Goal: Transaction & Acquisition: Purchase product/service

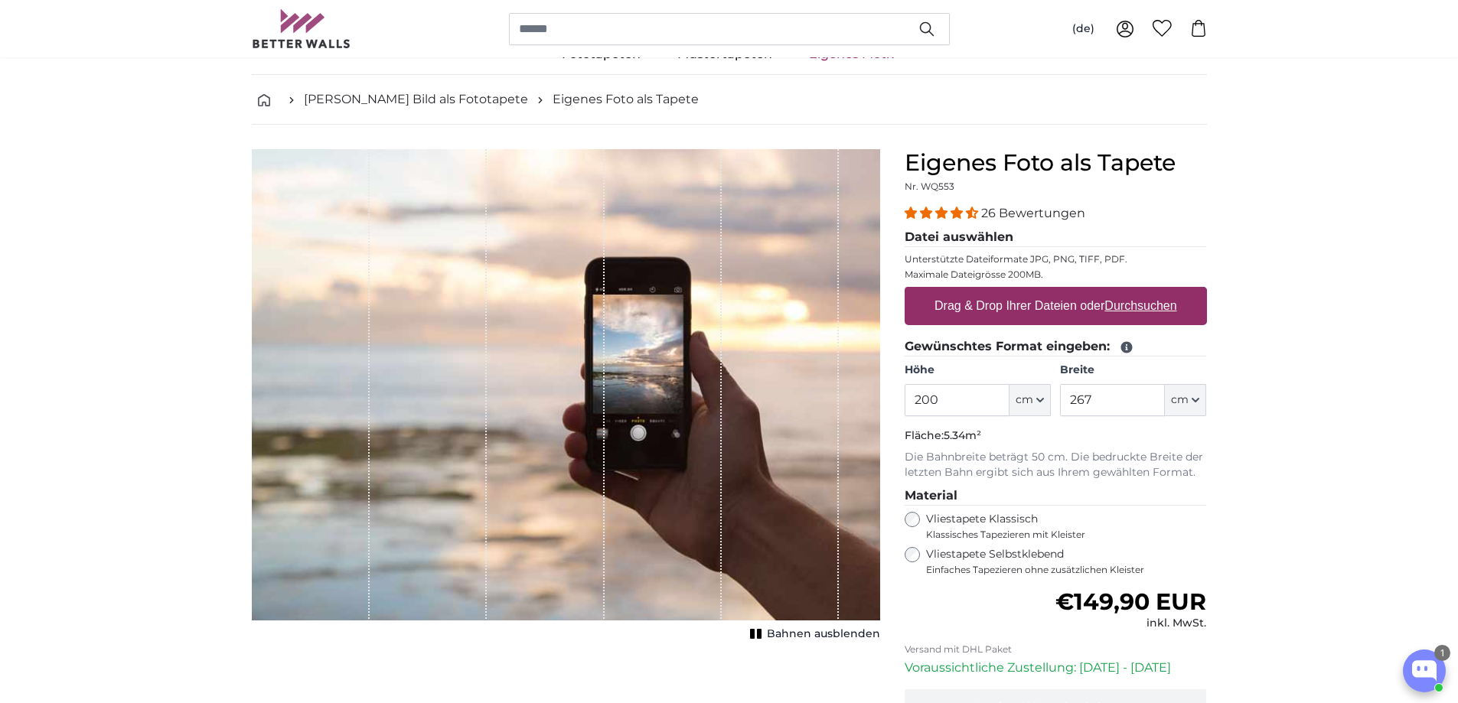
scroll to position [77, 0]
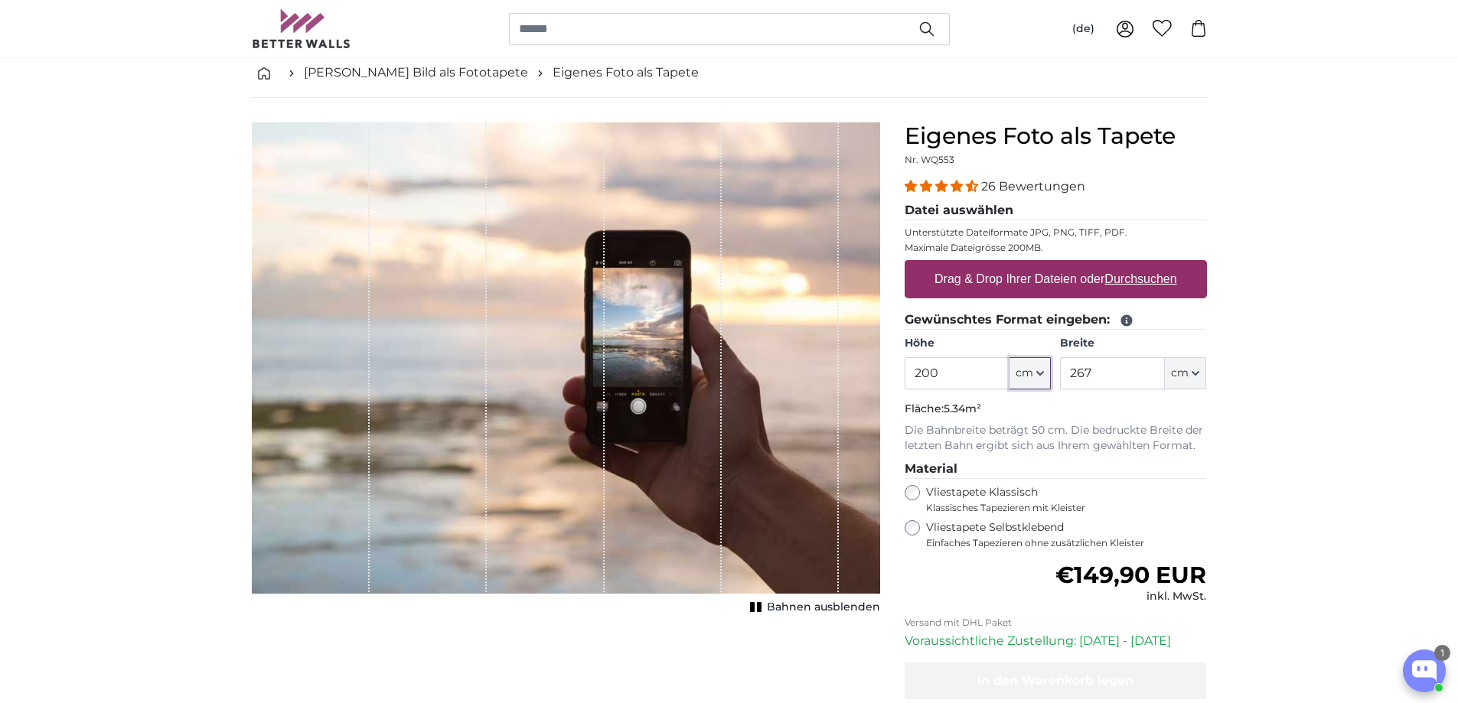
click at [1043, 390] on button "cm" at bounding box center [1029, 373] width 41 height 32
click at [1199, 390] on button "cm" at bounding box center [1185, 373] width 41 height 32
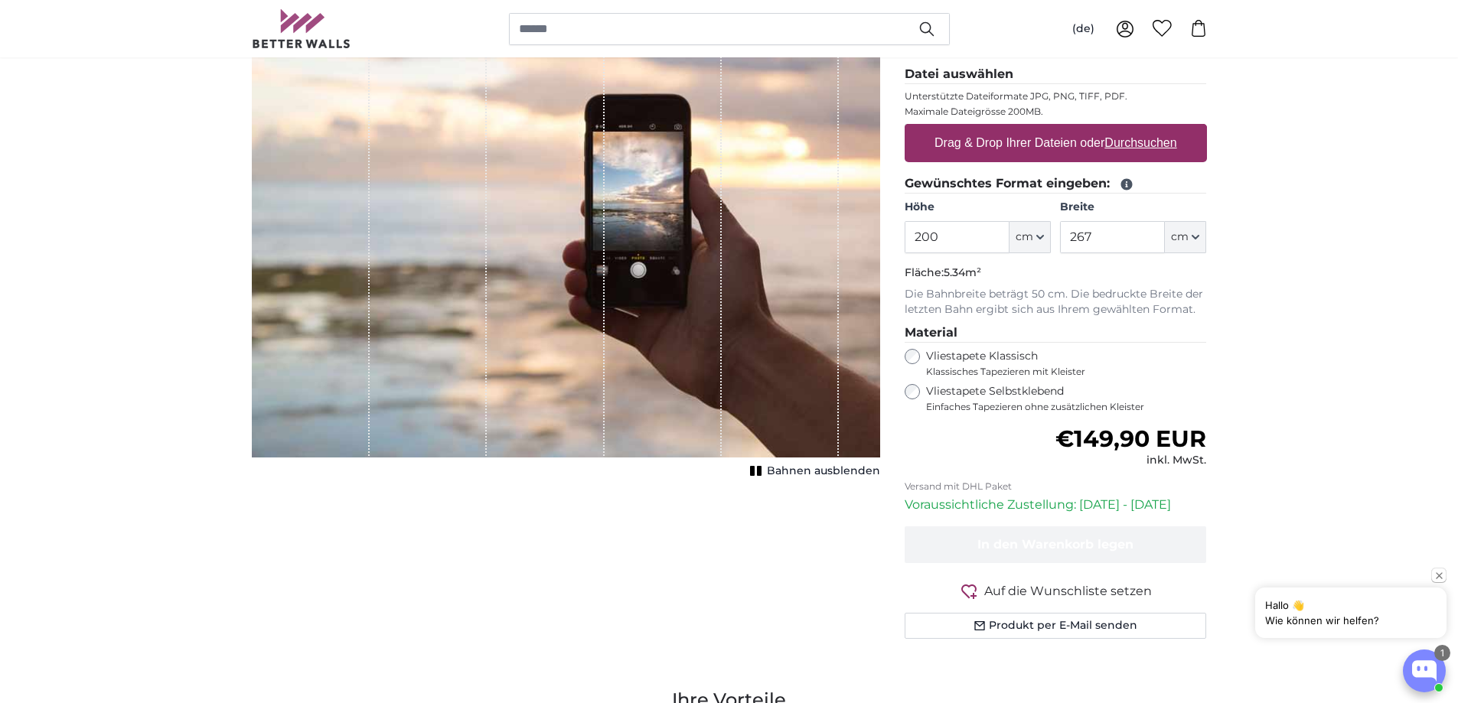
scroll to position [230, 0]
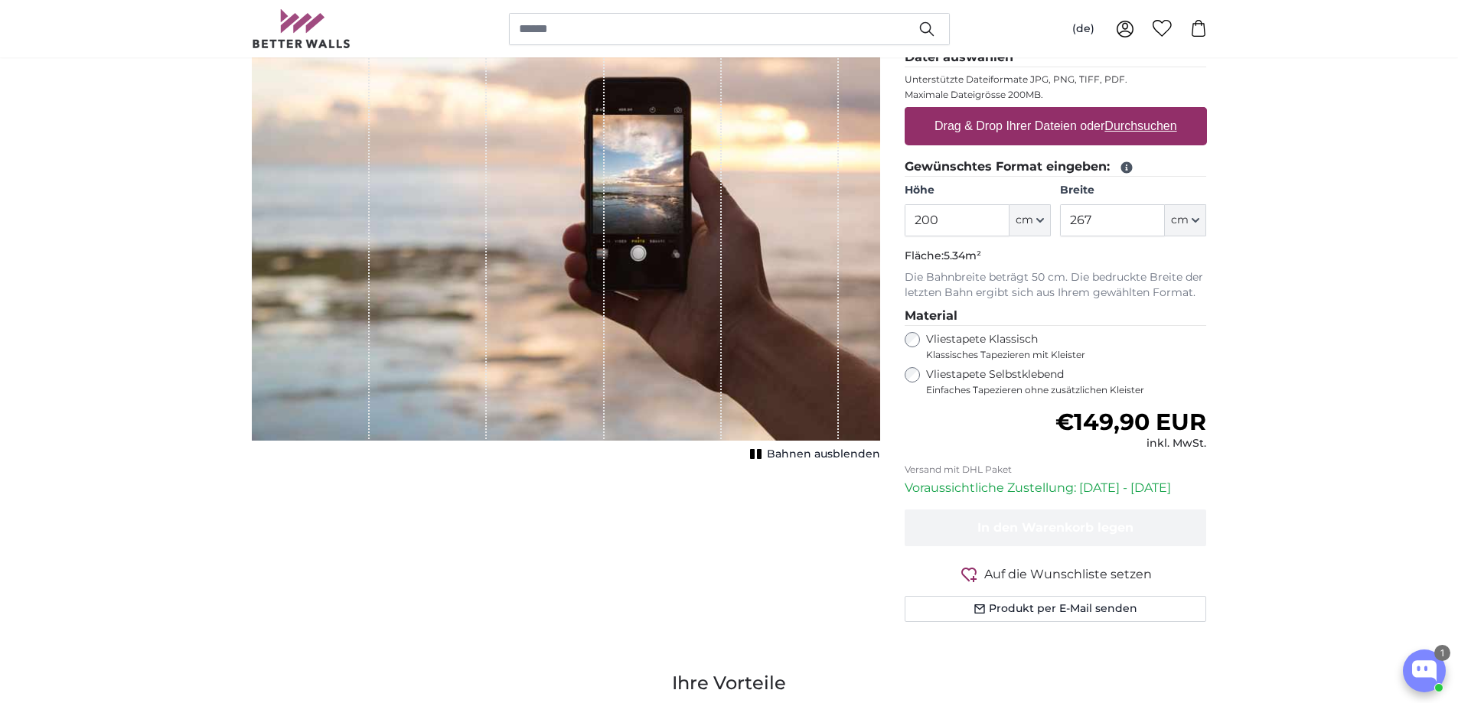
click at [1132, 174] on icon at bounding box center [1125, 167] width 11 height 11
click at [1195, 236] on button "cm" at bounding box center [1185, 220] width 41 height 32
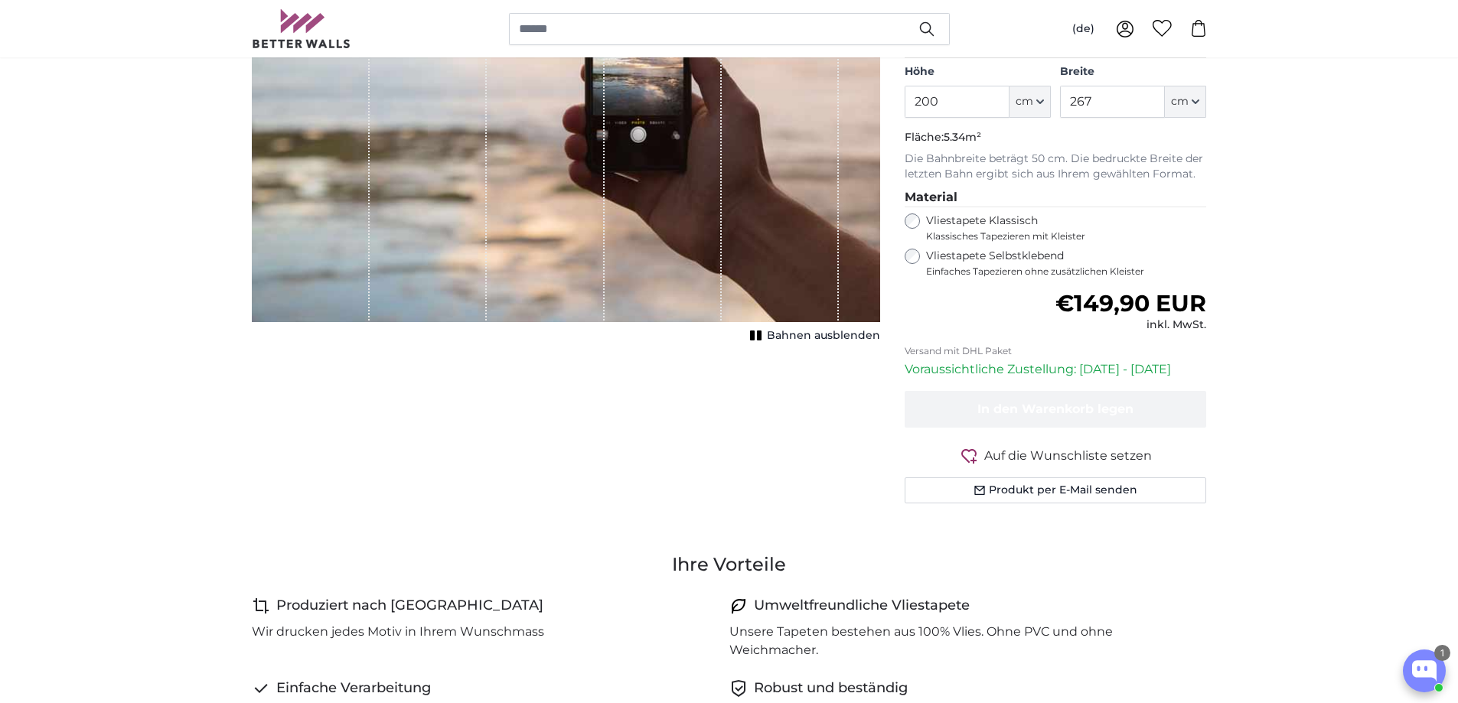
scroll to position [383, 0]
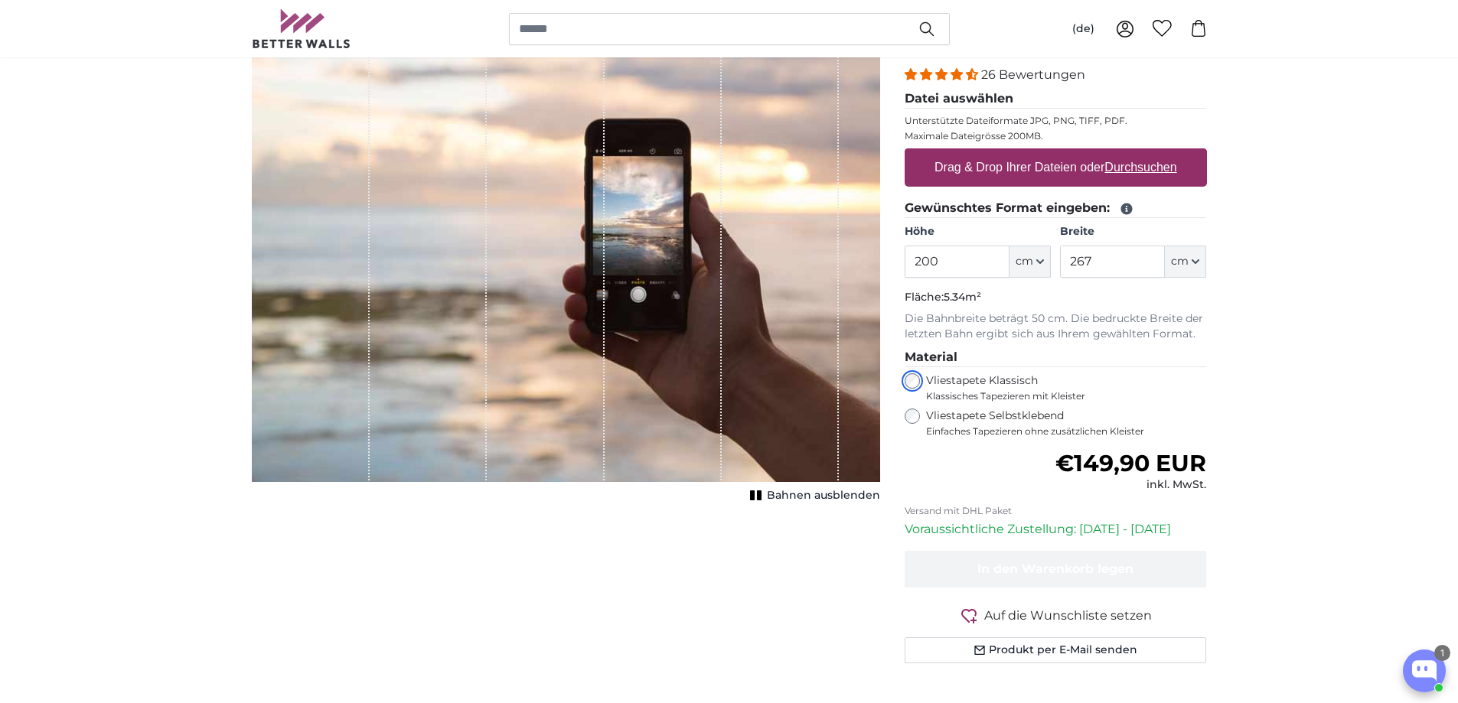
scroll to position [77, 0]
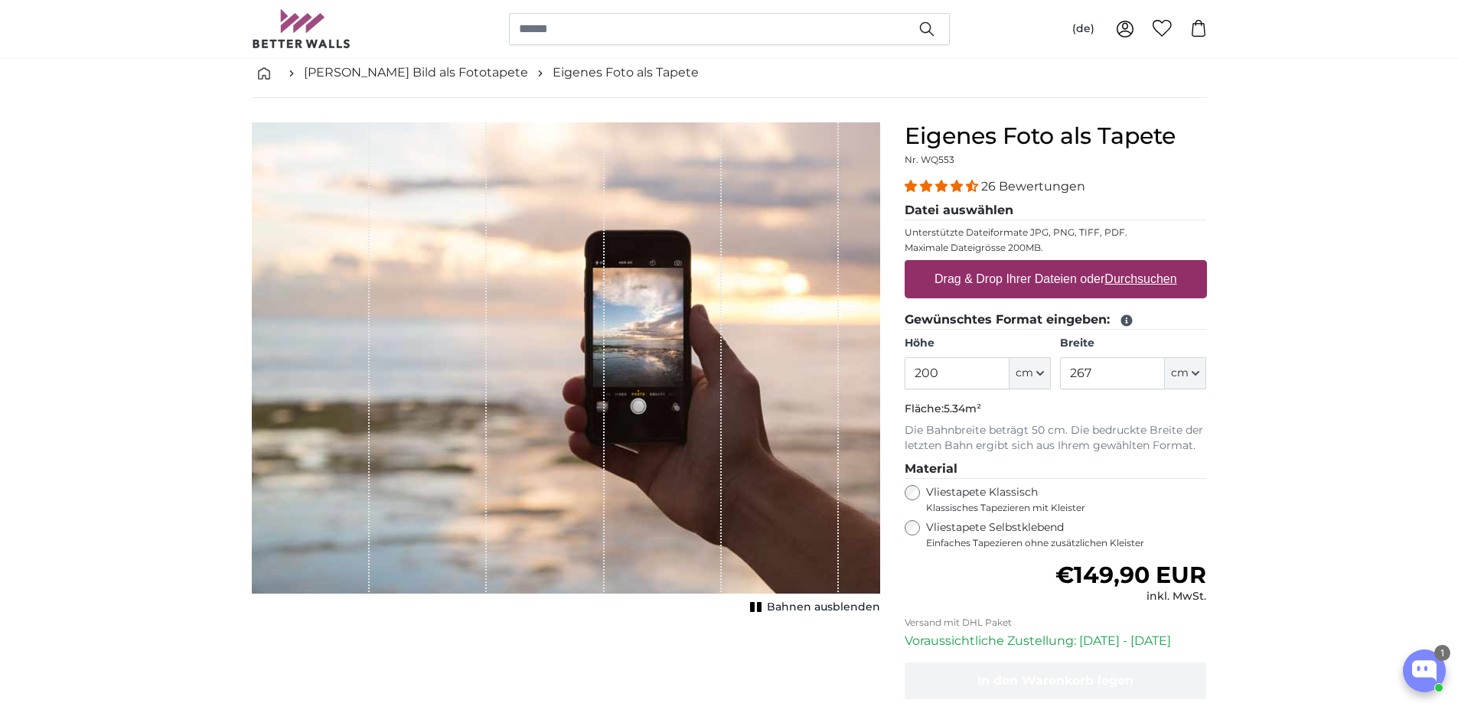
click at [1149, 285] on u "Durchsuchen" at bounding box center [1140, 278] width 72 height 13
click at [1149, 265] on input "Drag & Drop Ihrer Dateien oder Durchsuchen" at bounding box center [1056, 262] width 302 height 5
type input "**********"
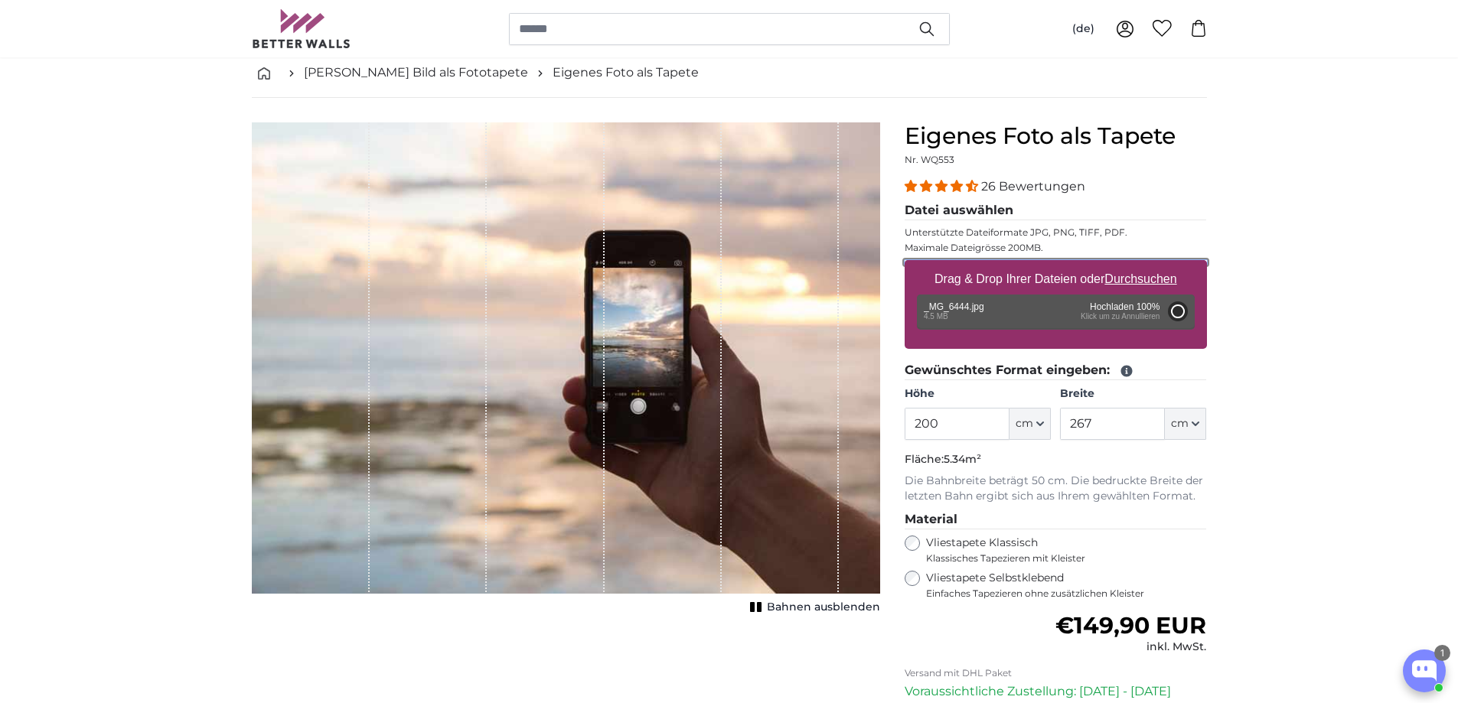
type input "193"
type input "274.1"
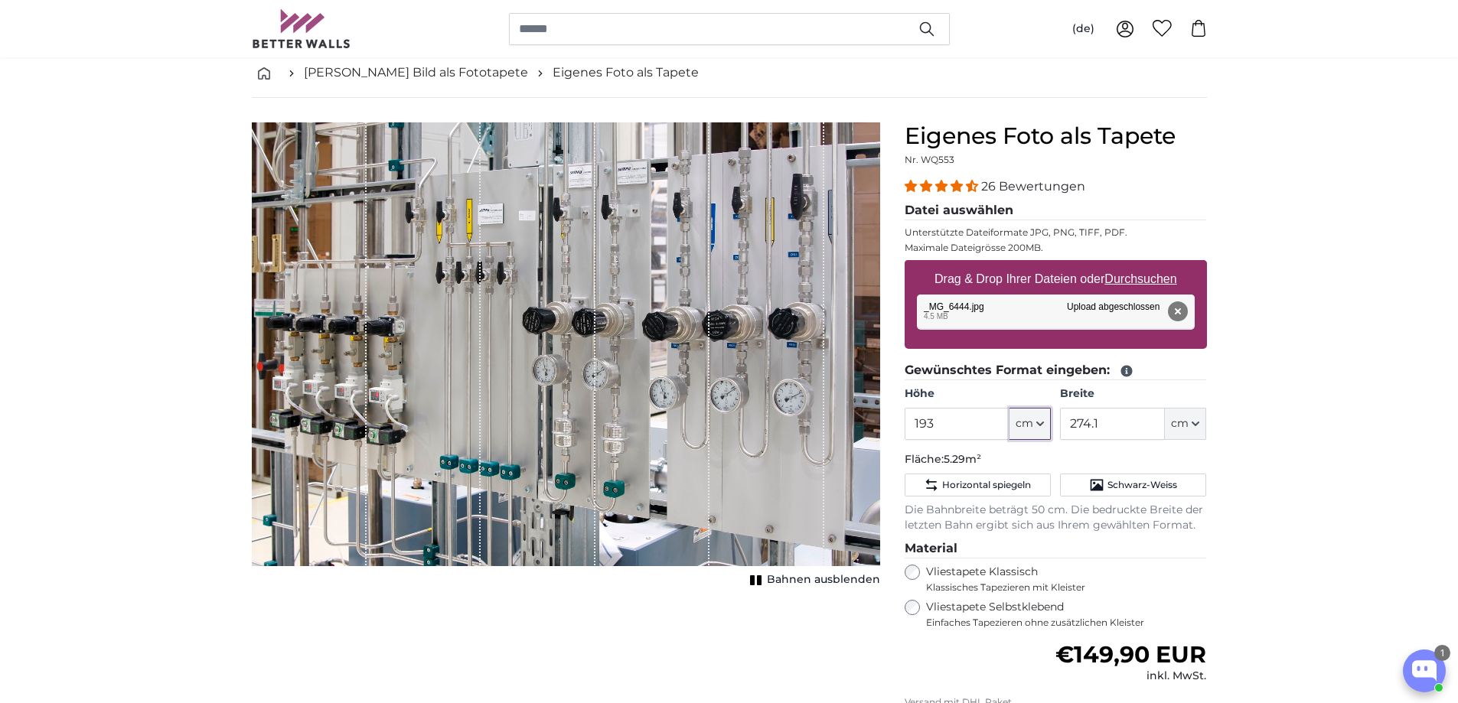
click at [1040, 426] on icon "button" at bounding box center [1040, 423] width 6 height 3
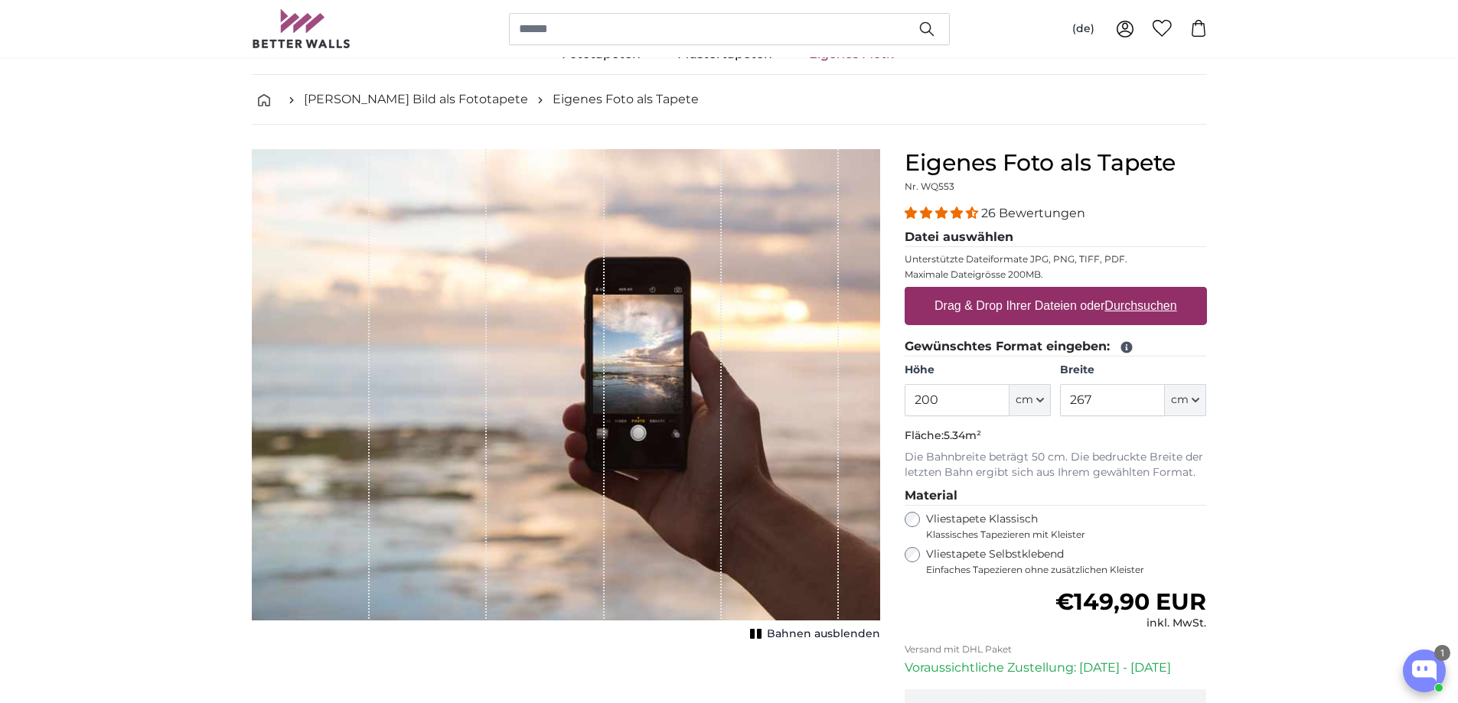
scroll to position [77, 0]
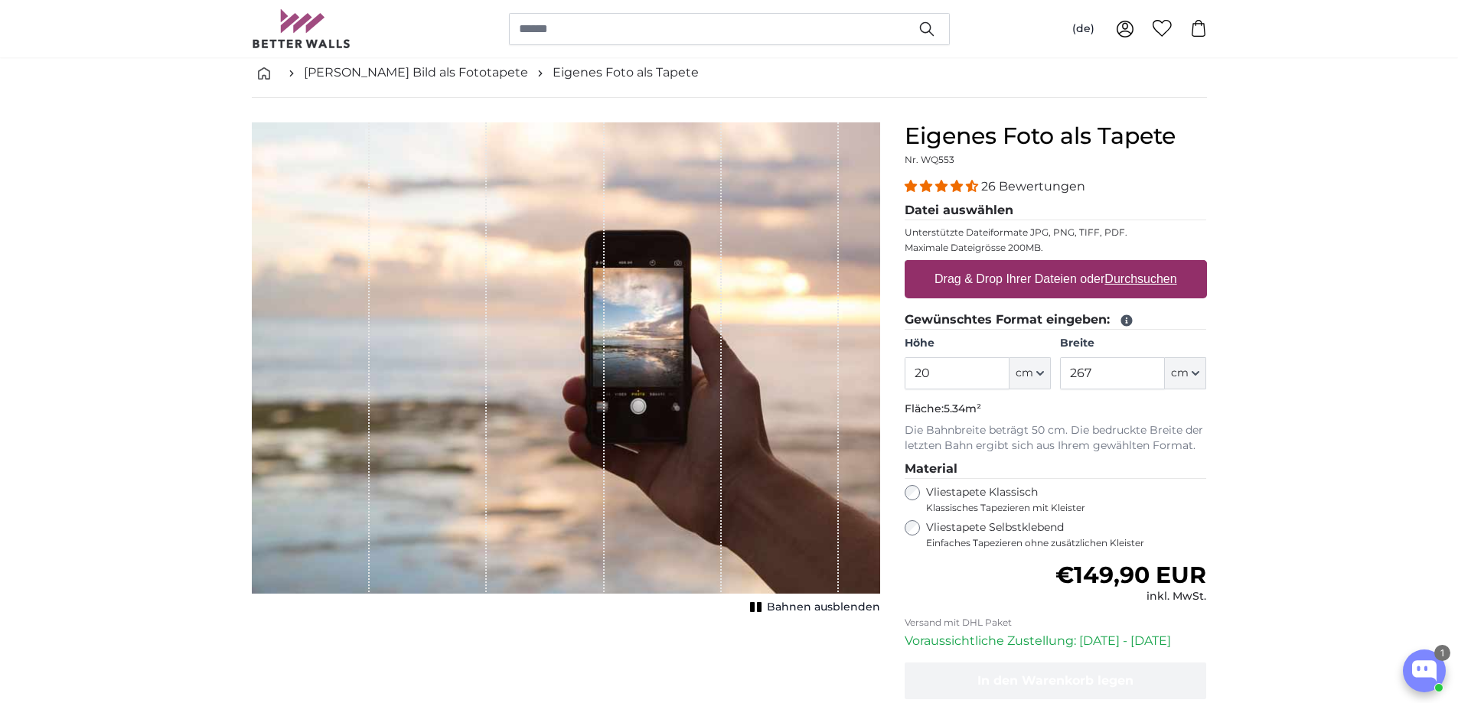
type input "2"
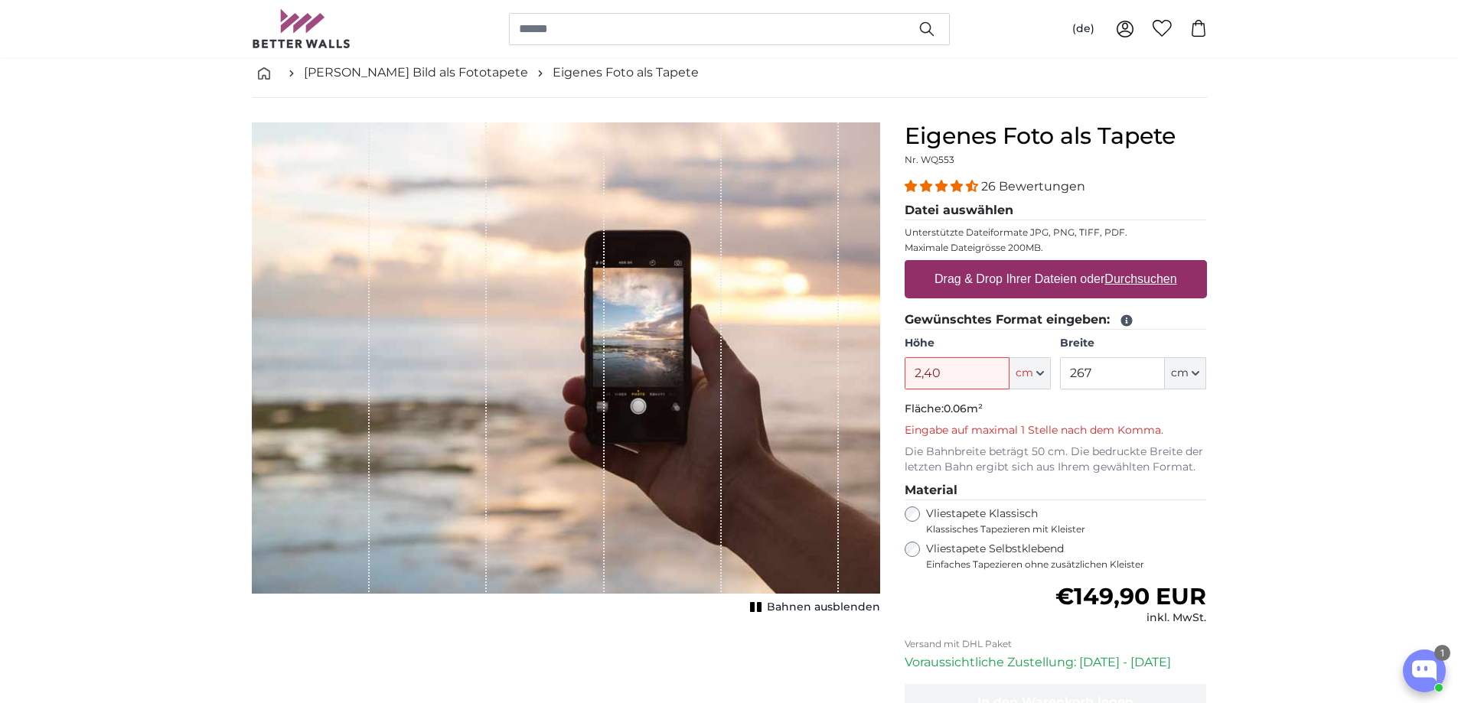
click at [957, 390] on input "2,40" at bounding box center [957, 373] width 105 height 32
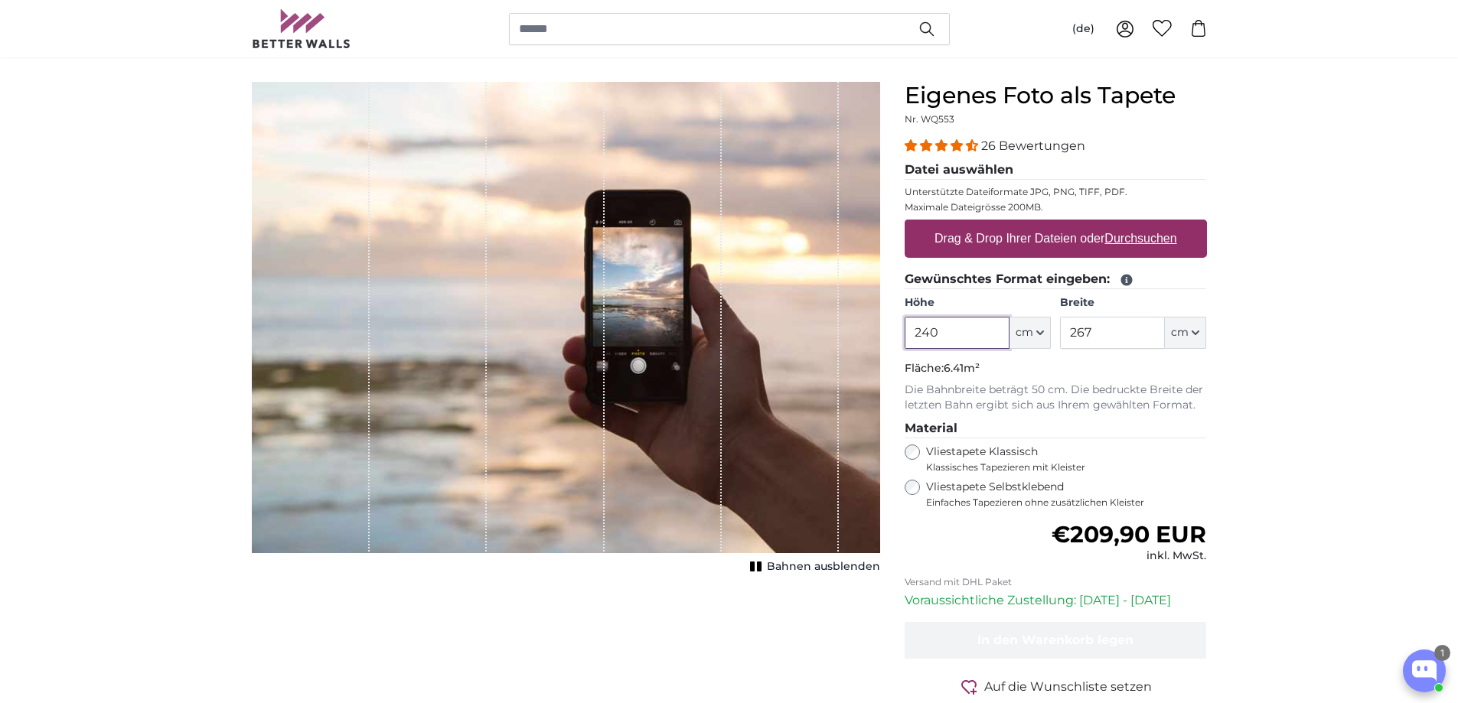
scroll to position [153, 0]
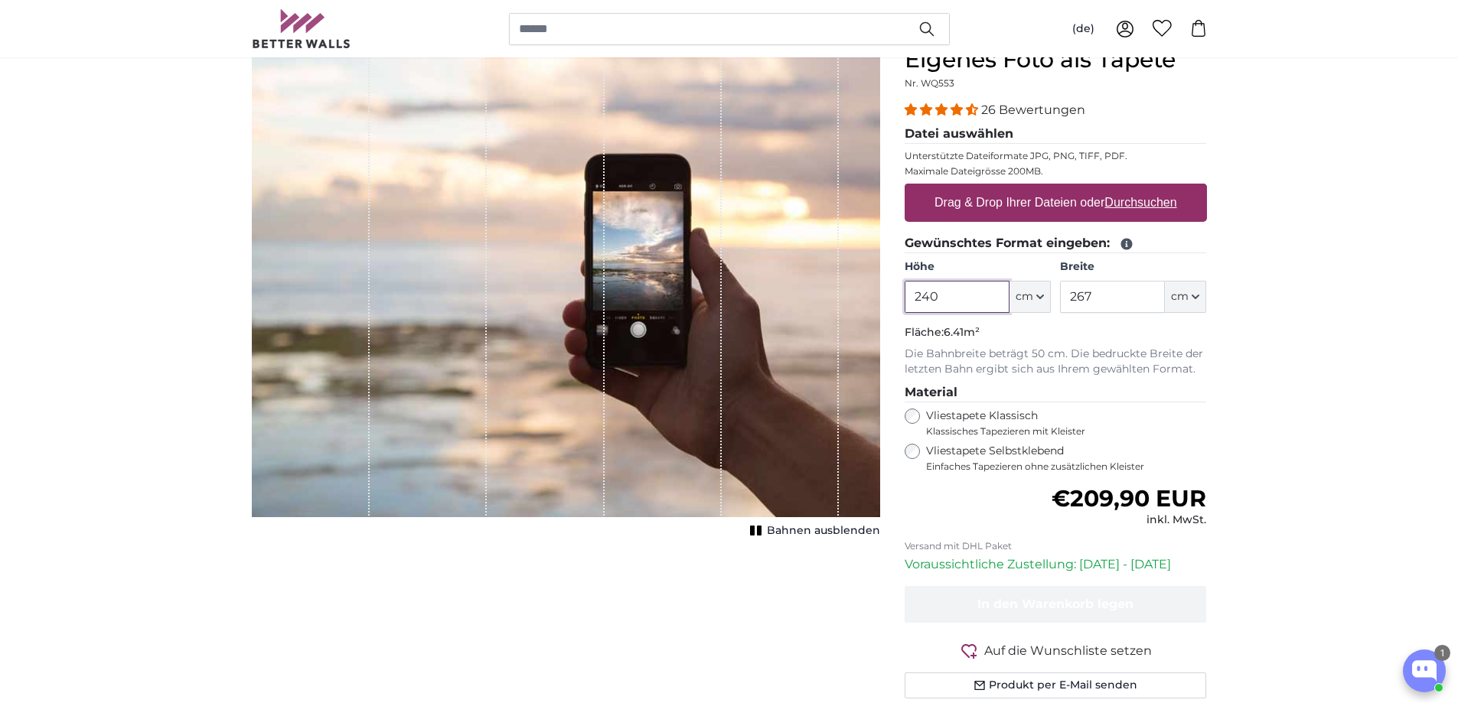
type input "240"
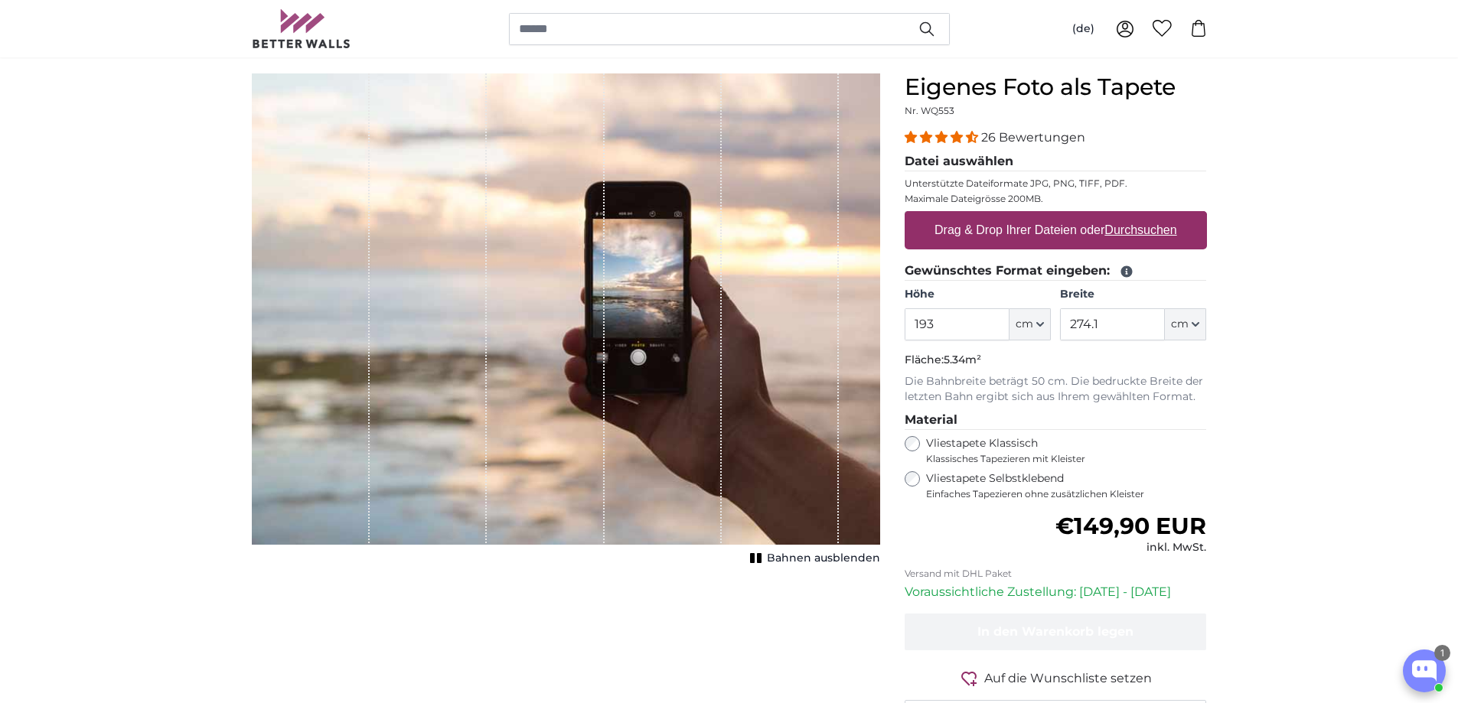
scroll to position [153, 0]
